Goal: Information Seeking & Learning: Learn about a topic

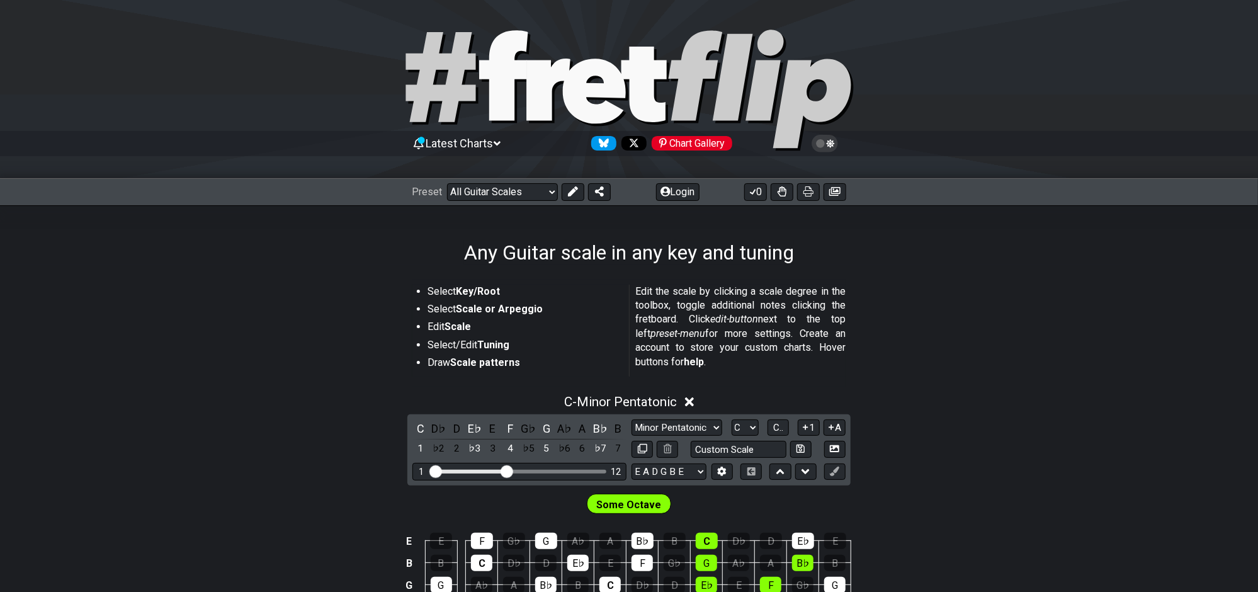
click at [481, 142] on span "Latest Charts" at bounding box center [459, 143] width 67 height 13
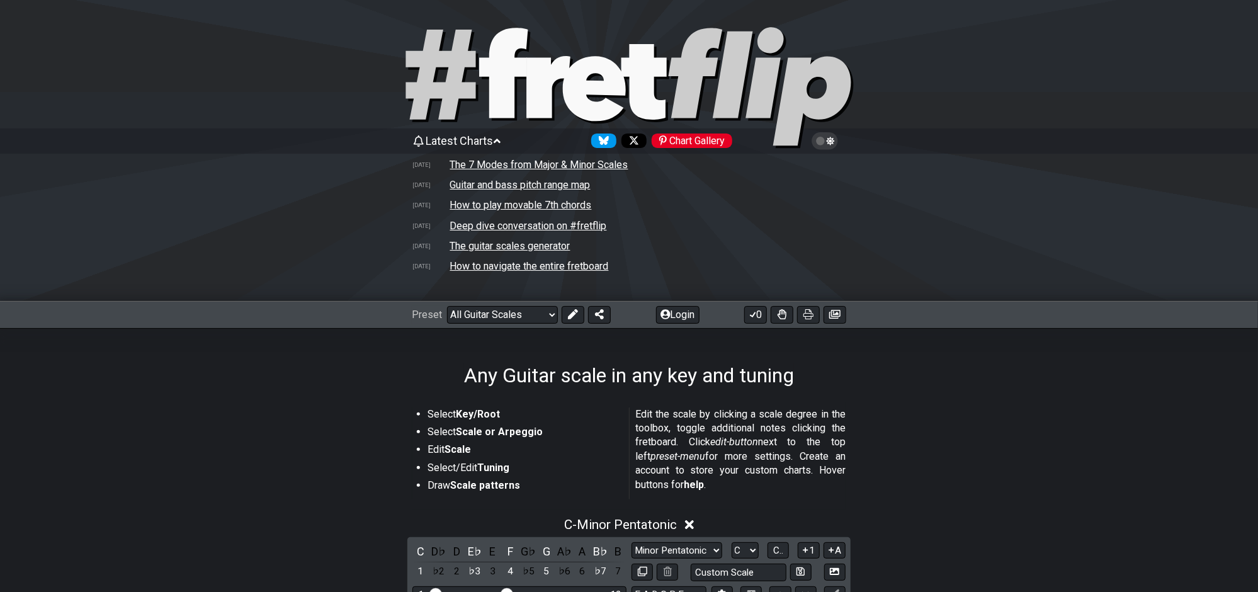
scroll to position [3, 0]
click at [487, 203] on td "How to play movable 7th chords" at bounding box center [520, 204] width 143 height 13
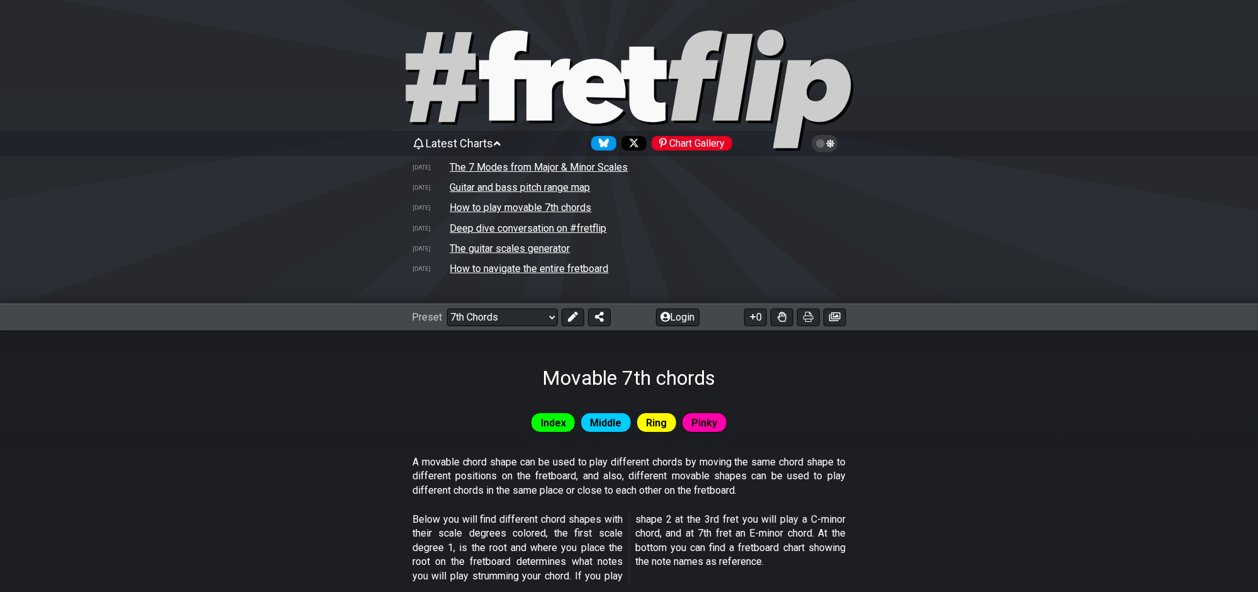
click at [514, 244] on td "The guitar scales generator" at bounding box center [509, 248] width 121 height 13
select select "/guitar-scales-generator"
select select "A"
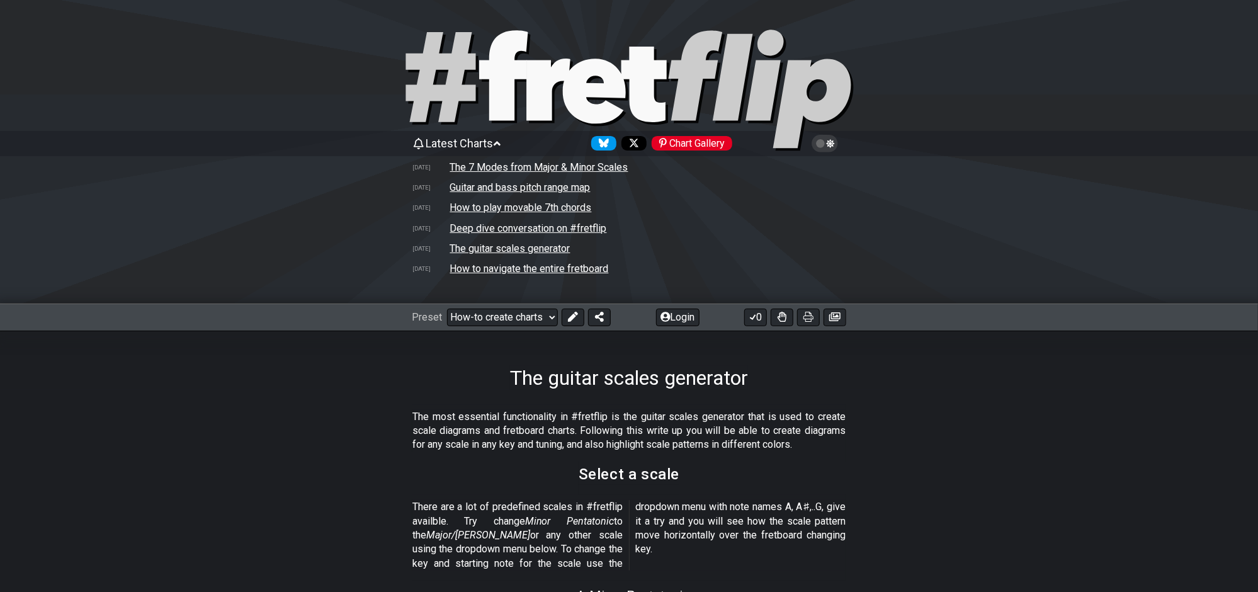
click at [498, 167] on td "The 7 Modes from Major & Minor Scales" at bounding box center [538, 167] width 179 height 13
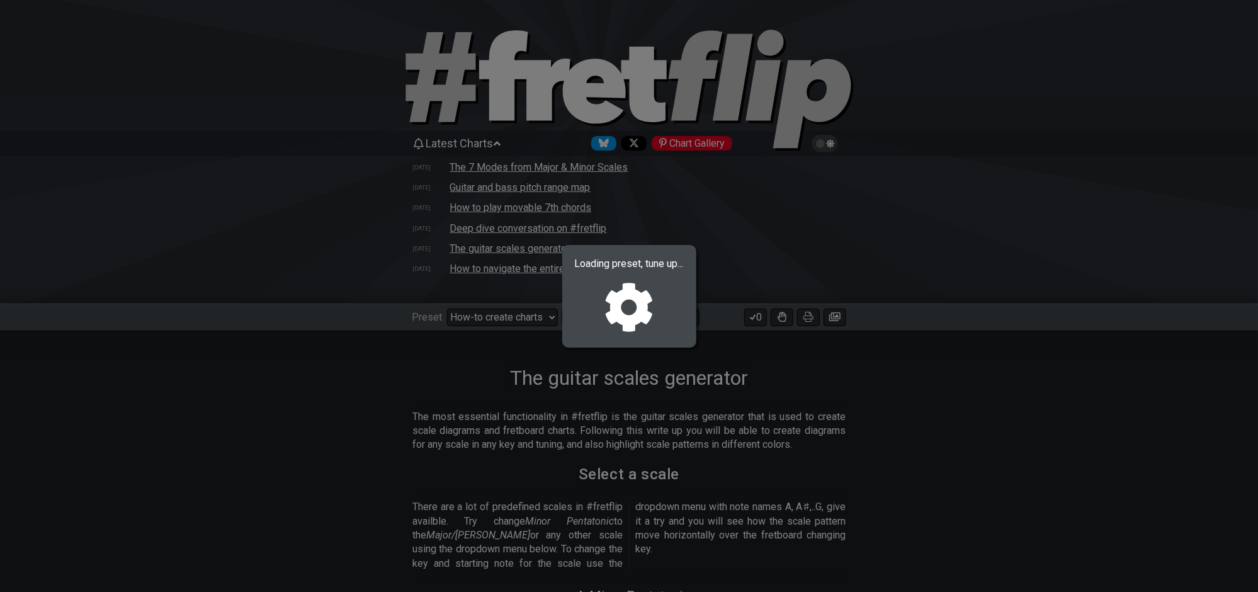
select select "/welcome"
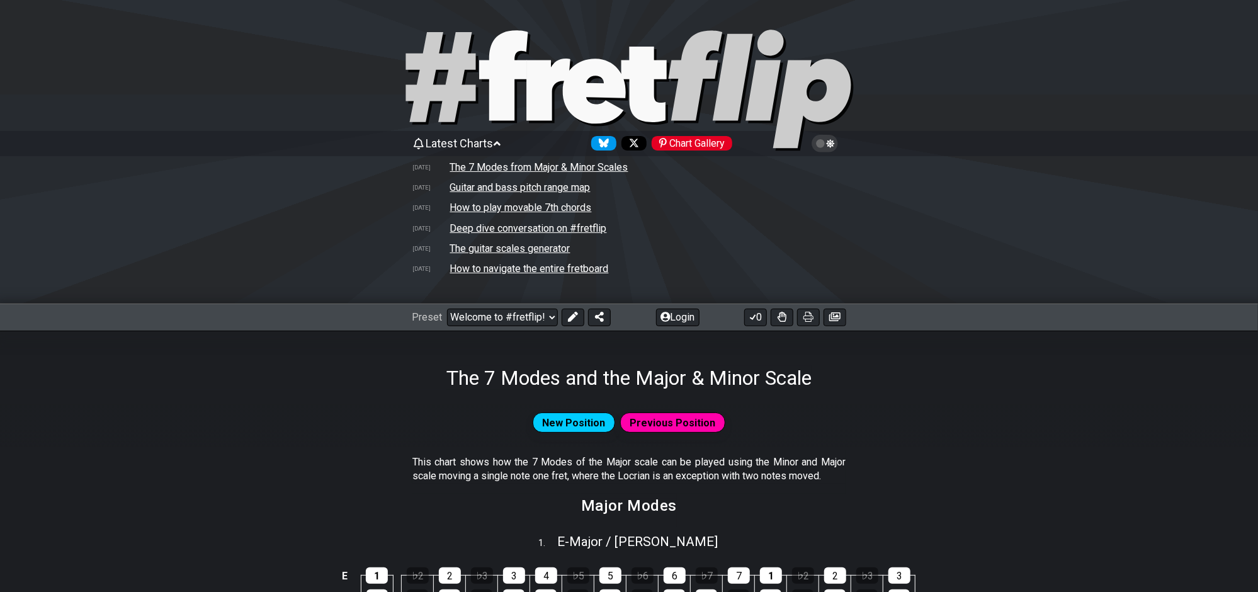
scroll to position [1, 0]
